Goal: Information Seeking & Learning: Learn about a topic

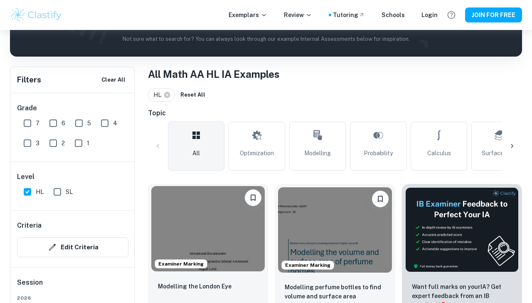
scroll to position [238, 0]
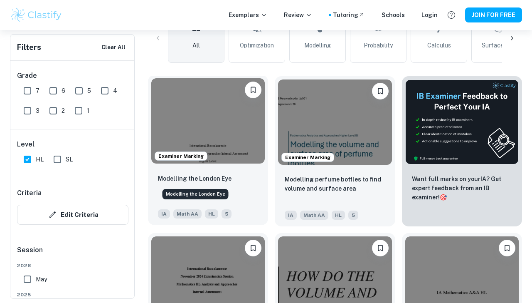
click at [195, 177] on p "Modelling the London Eye" at bounding box center [195, 178] width 74 height 9
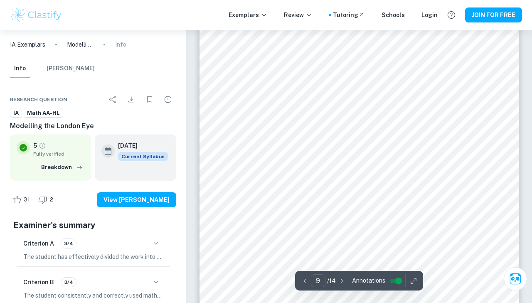
scroll to position [3915, 0]
type input "1"
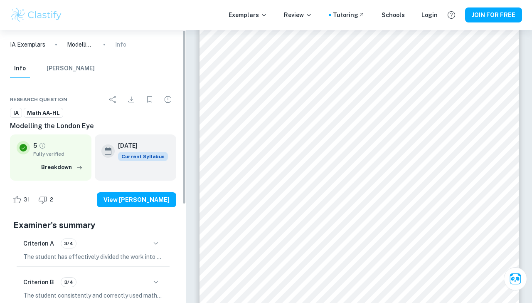
scroll to position [0, 0]
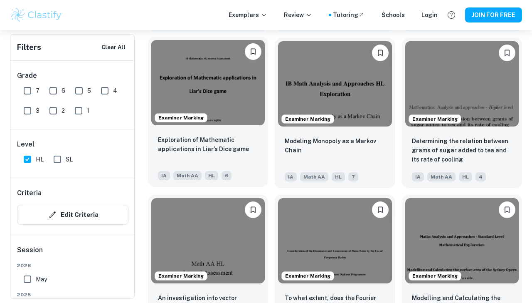
scroll to position [1715, 0]
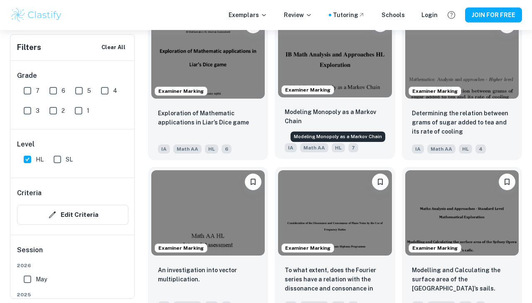
click at [297, 113] on p "Modeling Monopoly as a Markov Chain" at bounding box center [335, 116] width 100 height 18
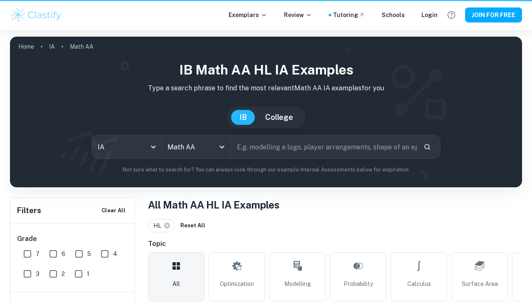
scroll to position [1715, 0]
